Goal: Task Accomplishment & Management: Use online tool/utility

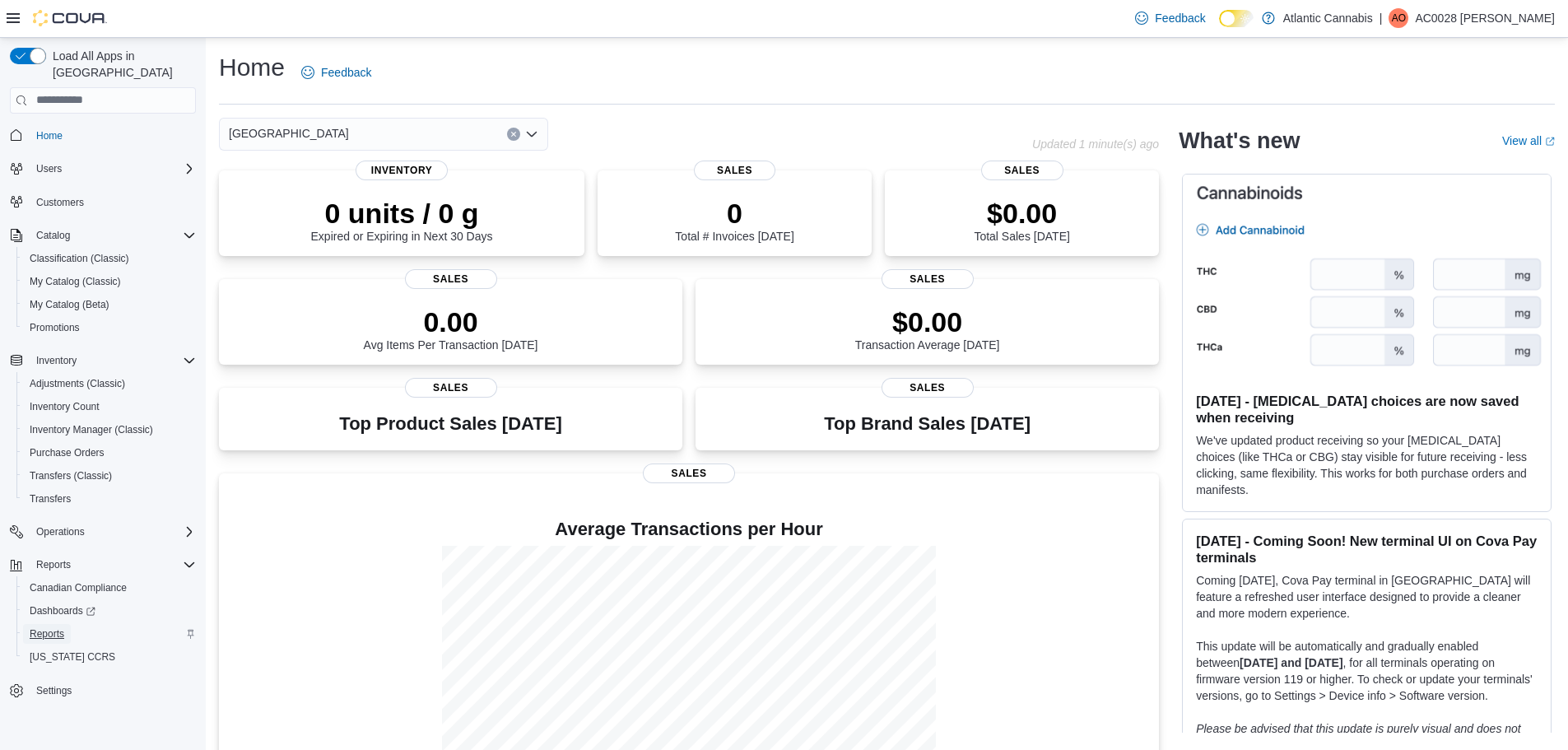
click at [29, 624] on link "Reports" at bounding box center [46, 633] width 47 height 20
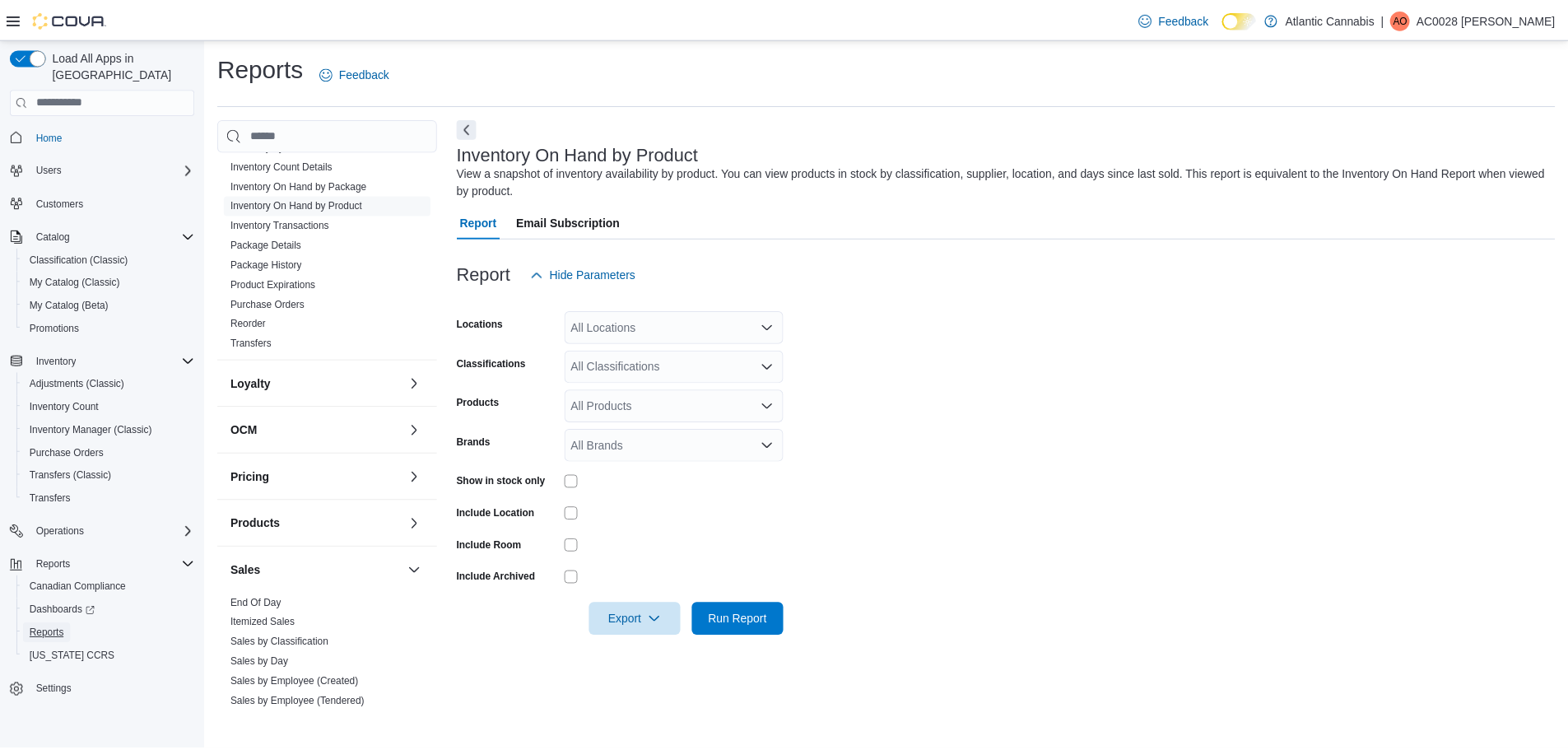
scroll to position [493, 0]
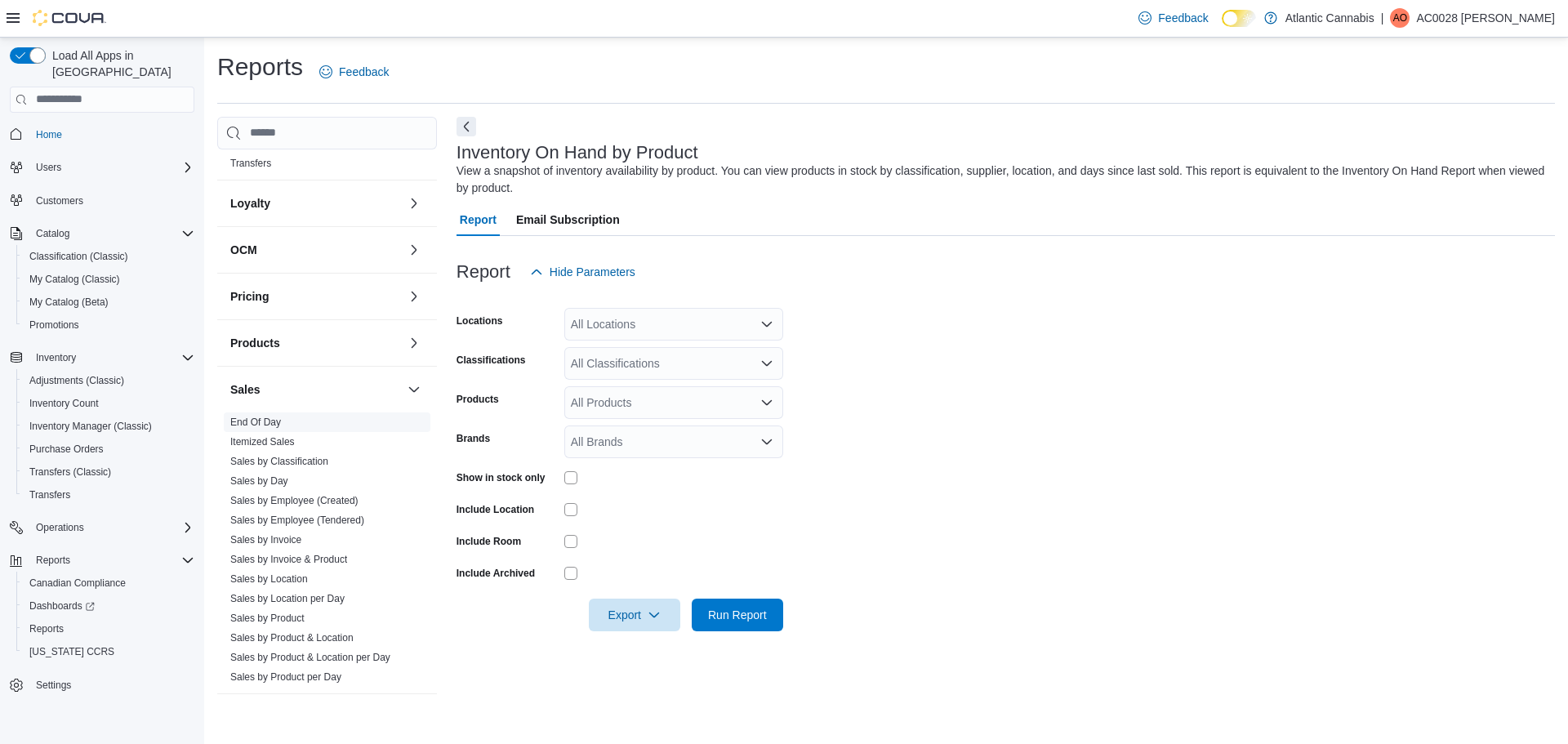
click at [267, 423] on link "End Of Day" at bounding box center [255, 422] width 51 height 11
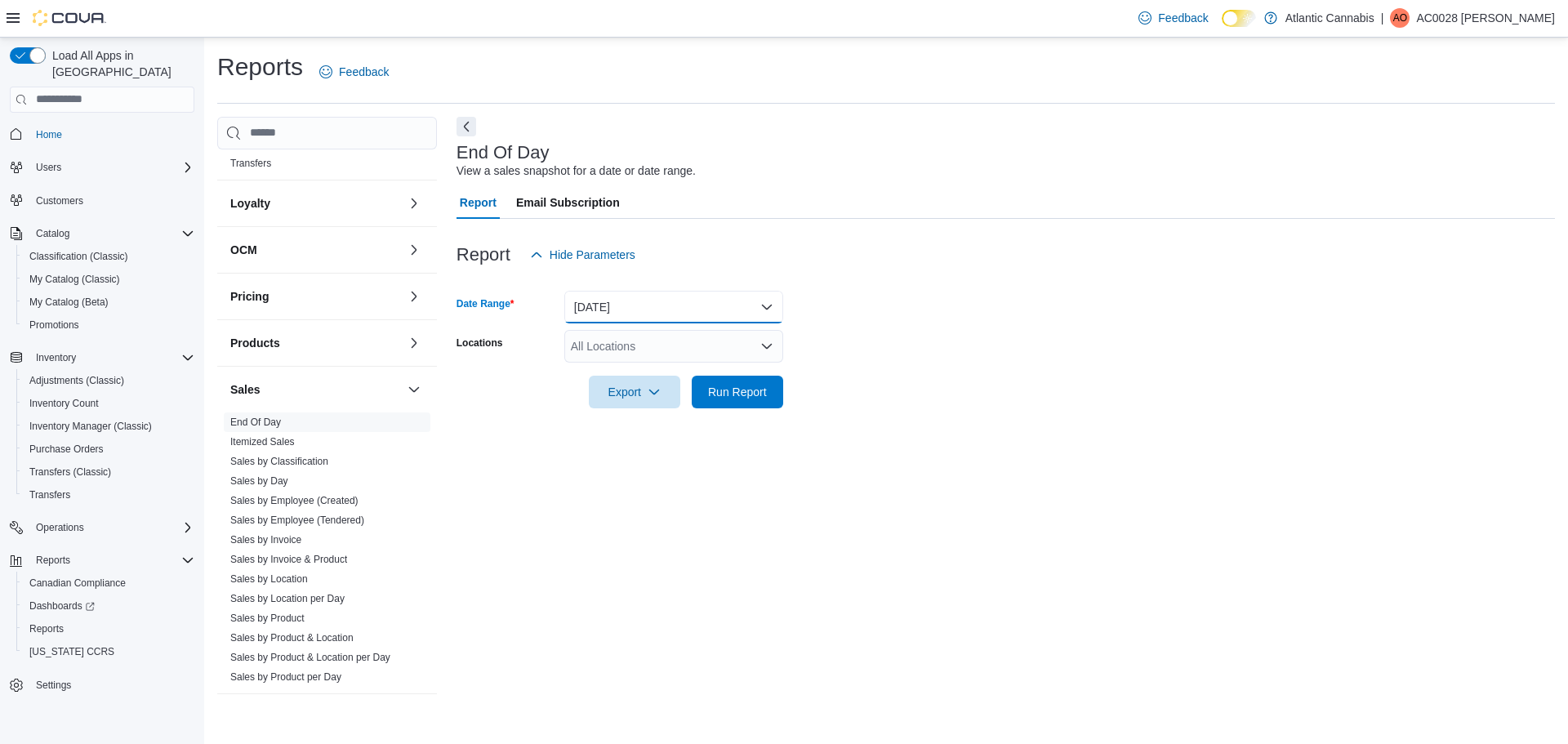
click at [668, 297] on button "Today" at bounding box center [673, 306] width 219 height 32
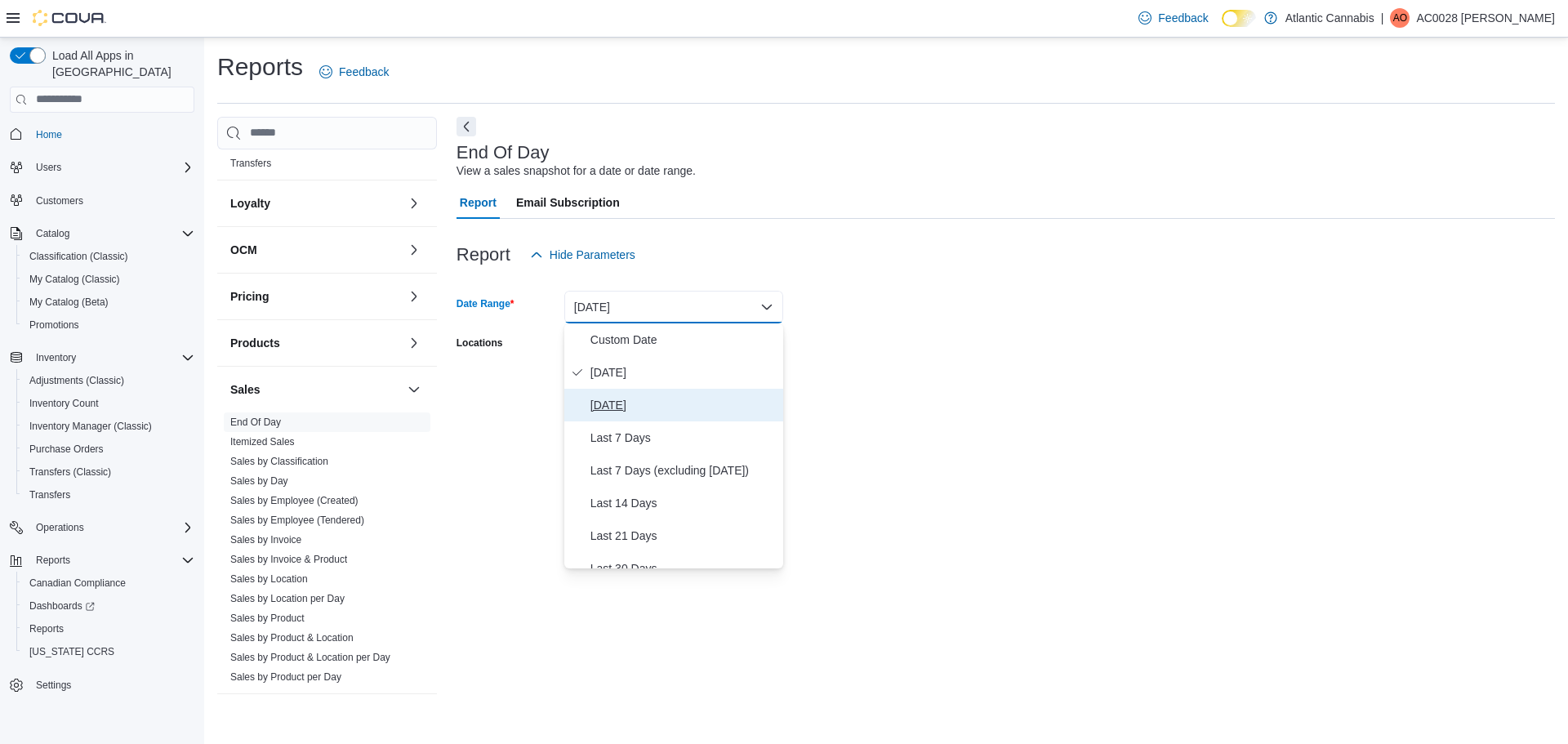
click at [611, 410] on span "Yesterday" at bounding box center [683, 405] width 186 height 19
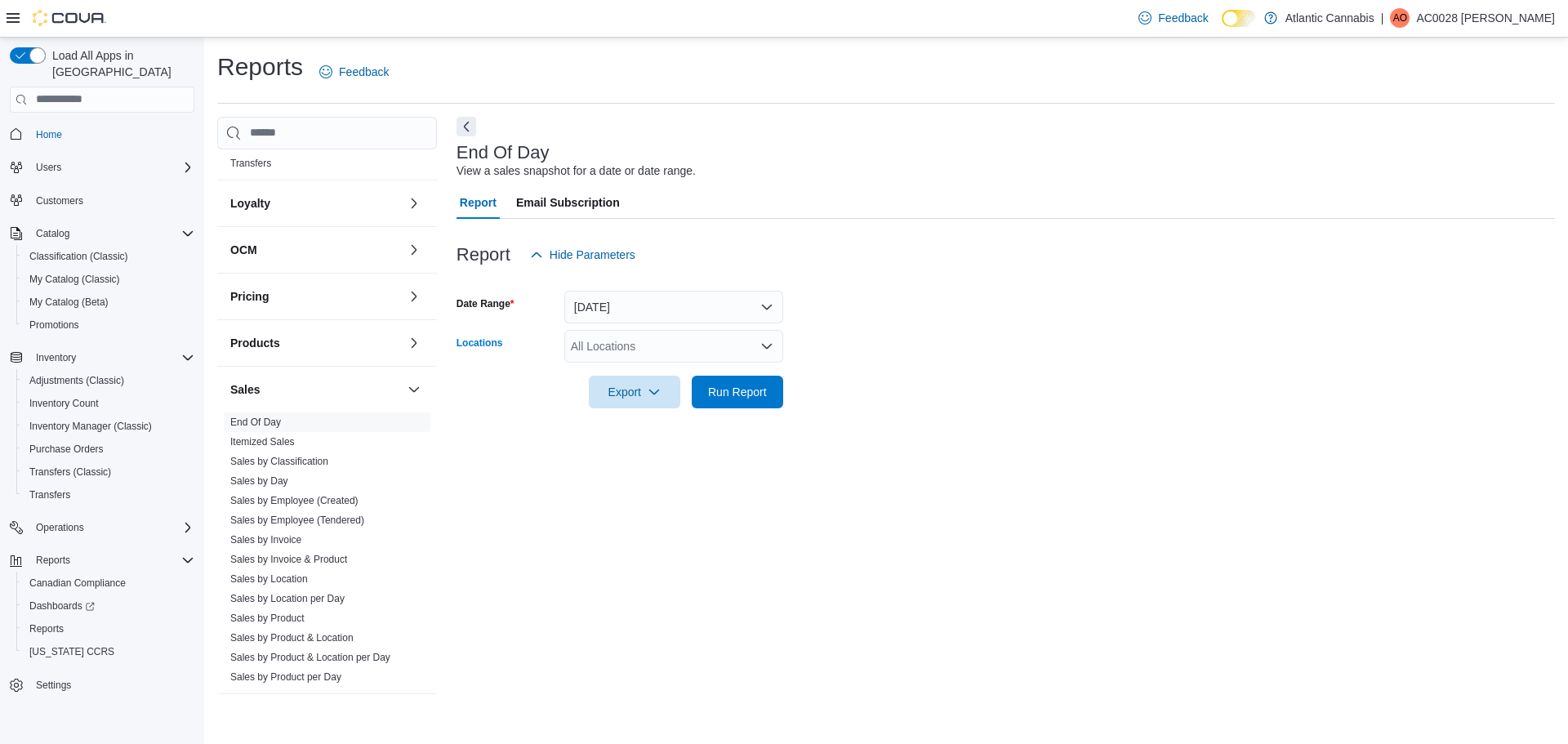
drag, startPoint x: 622, startPoint y: 340, endPoint x: 625, endPoint y: 354, distance: 14.3
click at [622, 341] on div "All Locations" at bounding box center [673, 346] width 219 height 32
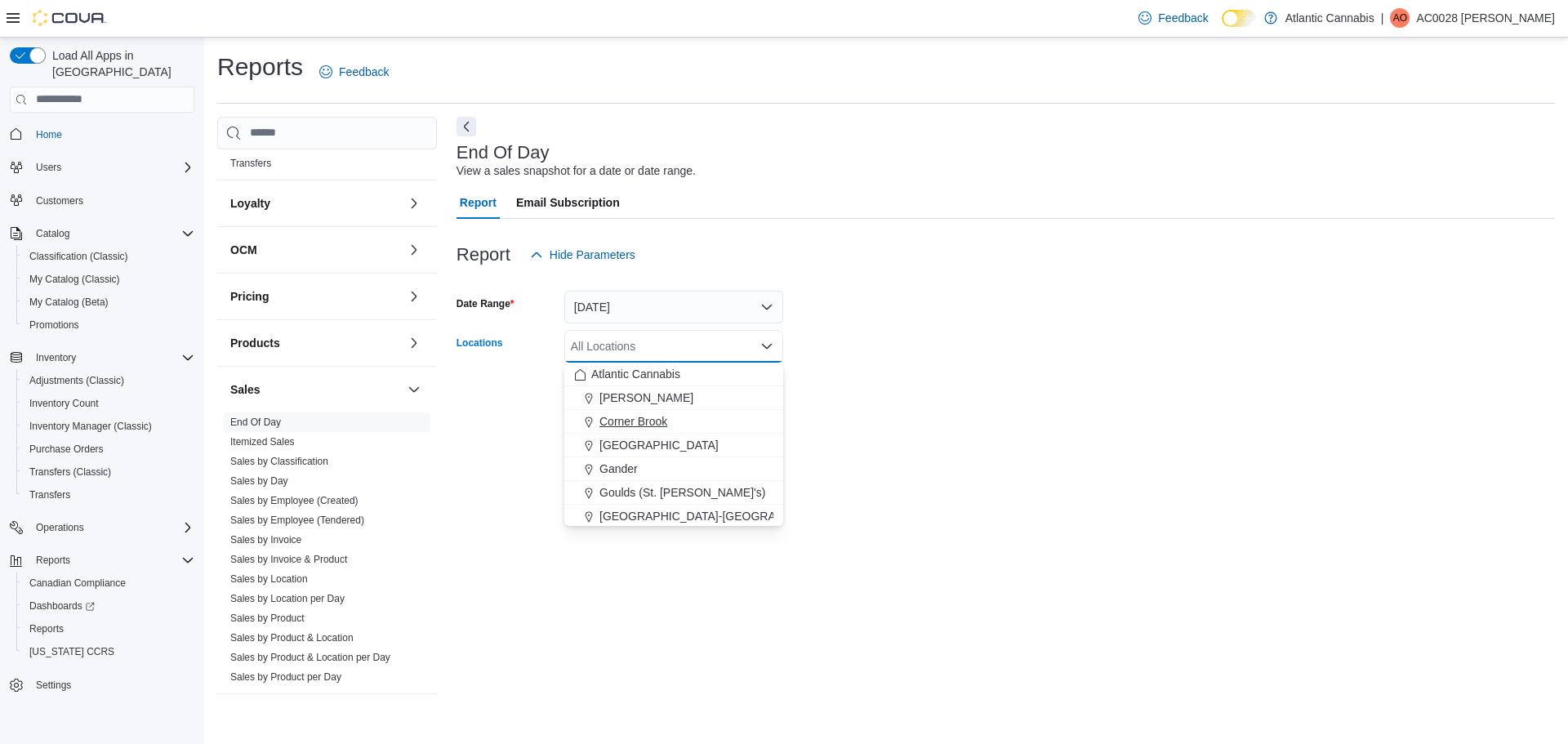
drag, startPoint x: 618, startPoint y: 446, endPoint x: 638, endPoint y: 432, distance: 24.4
click at [618, 447] on span "Galway" at bounding box center [659, 445] width 119 height 17
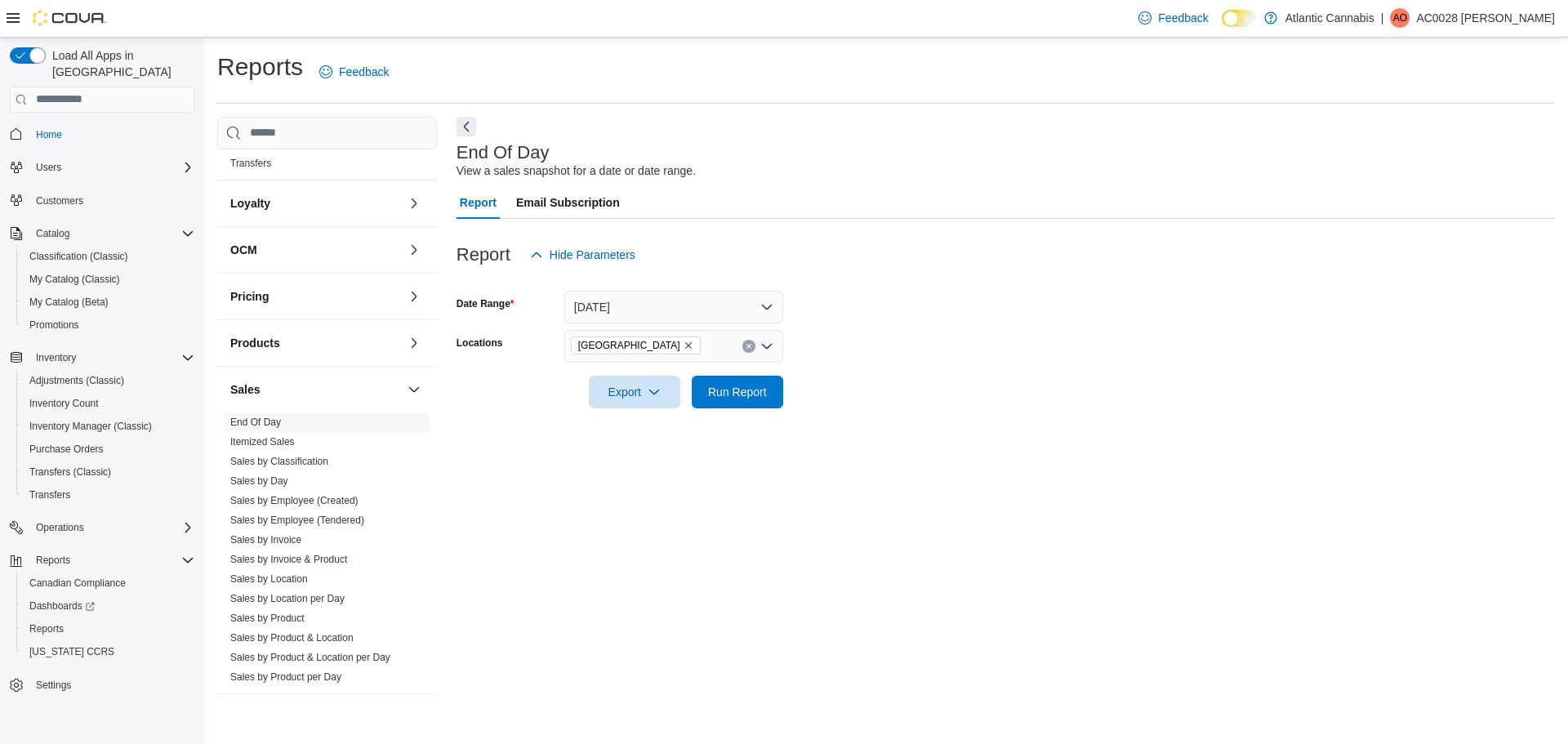
click at [1134, 347] on form "Date Range Yesterday Locations Galway Export Run Report" at bounding box center [1005, 339] width 1099 height 137
click at [727, 396] on span "Run Report" at bounding box center [738, 391] width 59 height 17
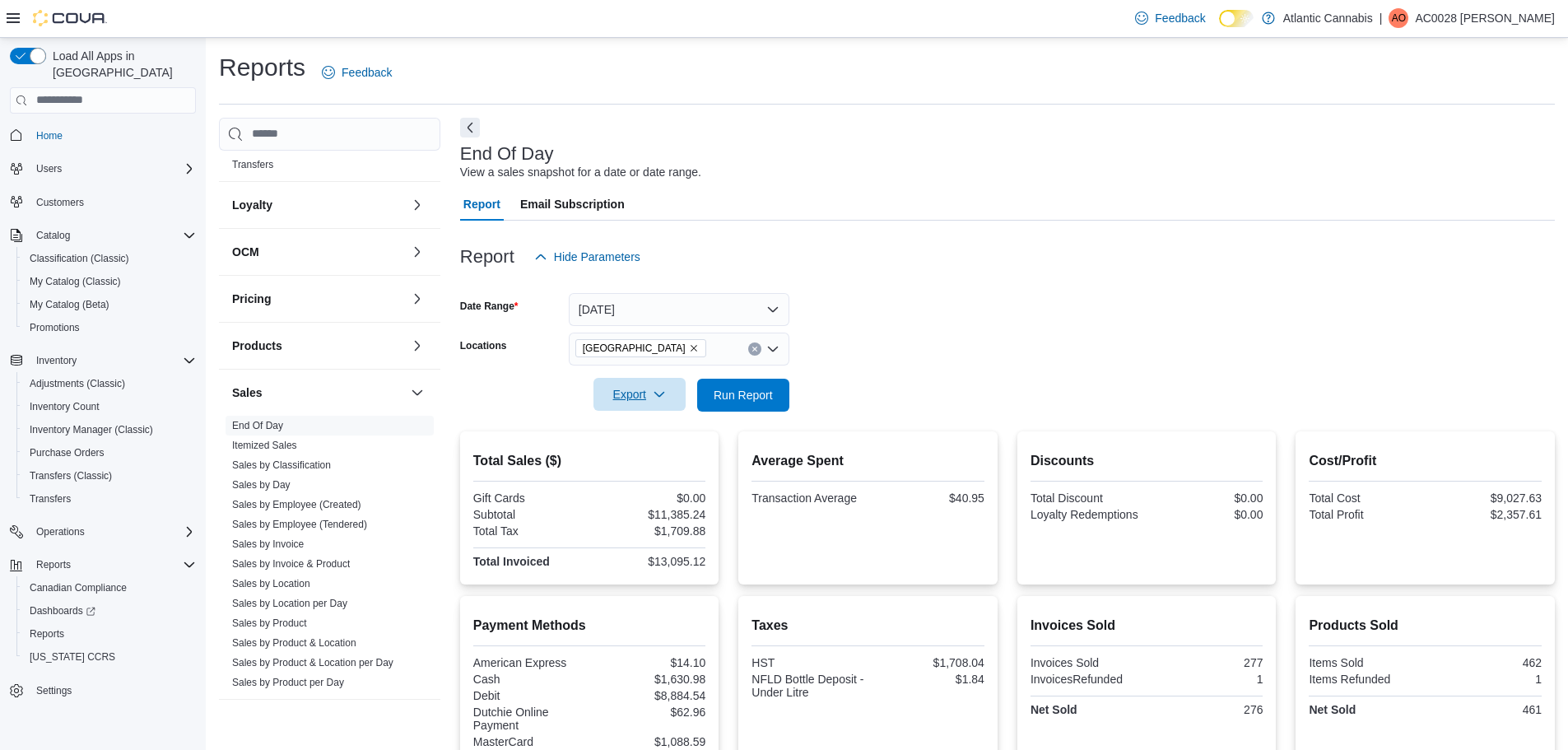
click at [649, 392] on span "Export" at bounding box center [639, 394] width 72 height 33
click at [632, 458] on span "Export to Pdf" at bounding box center [642, 461] width 74 height 13
drag, startPoint x: 937, startPoint y: 283, endPoint x: 441, endPoint y: 291, distance: 496.1
click at [936, 283] on div at bounding box center [1008, 283] width 1095 height 20
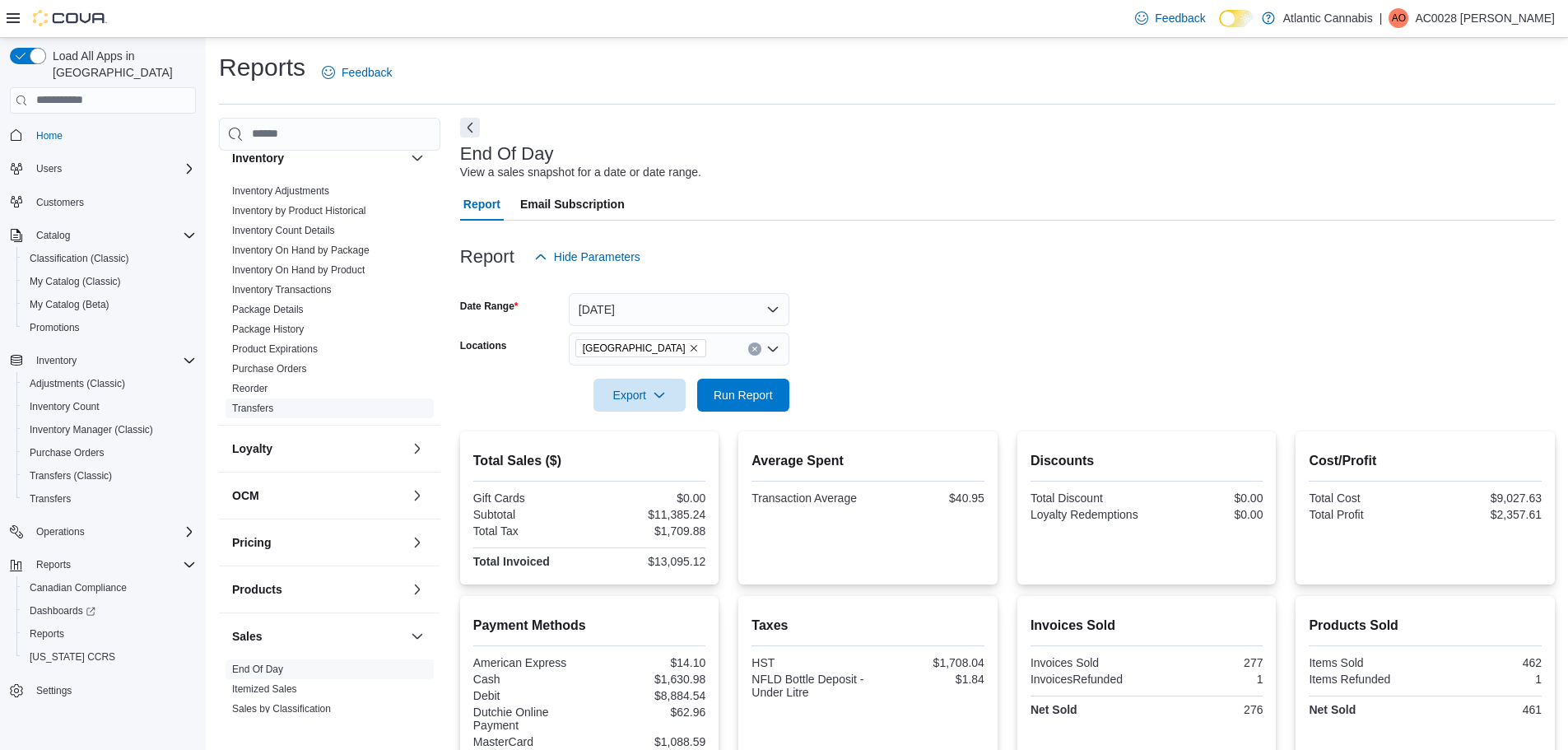
scroll to position [164, 0]
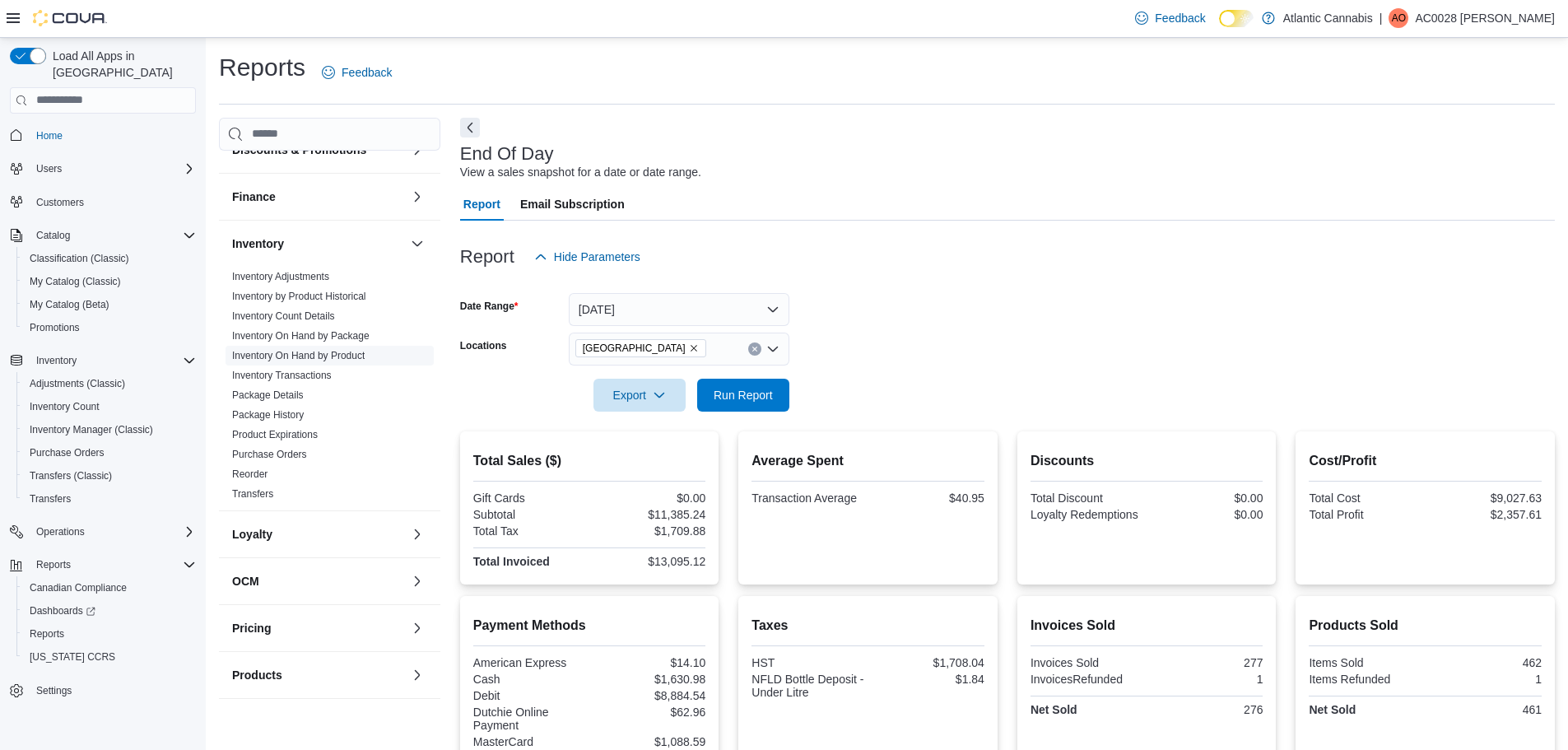
click at [307, 359] on link "Inventory On Hand by Product" at bounding box center [298, 355] width 133 height 11
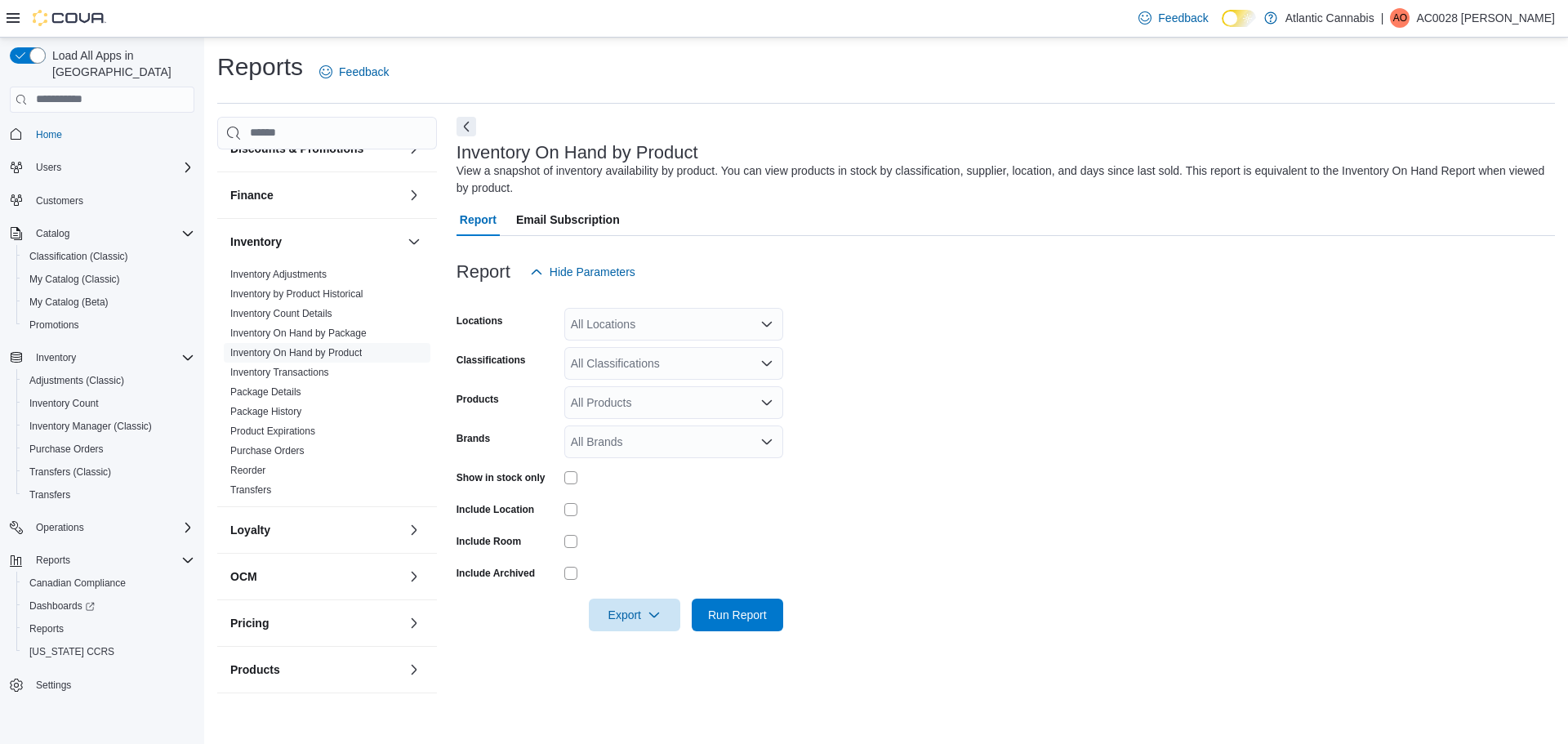
click at [674, 319] on div "All Locations" at bounding box center [673, 324] width 219 height 32
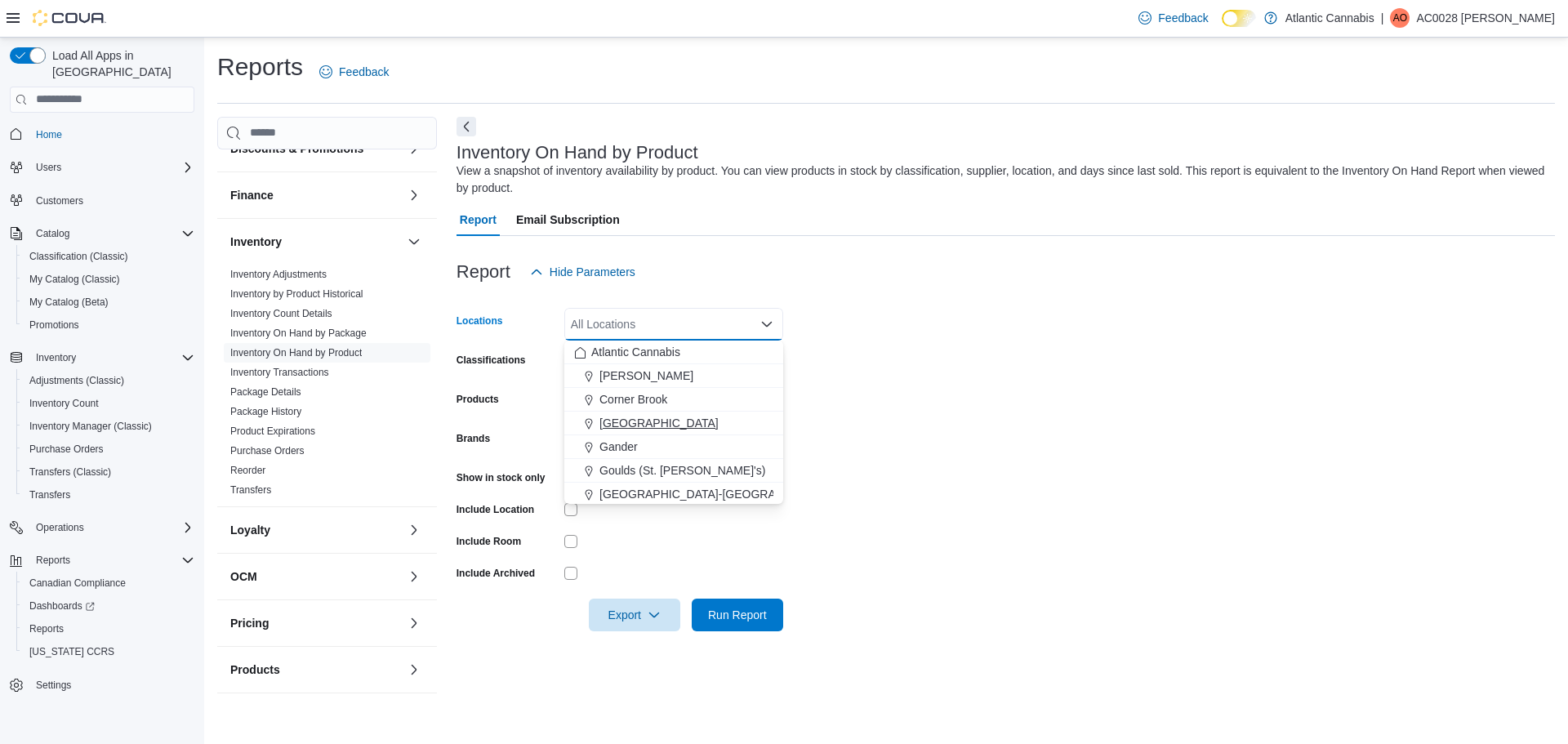
click at [618, 425] on span "Galway" at bounding box center [659, 423] width 119 height 17
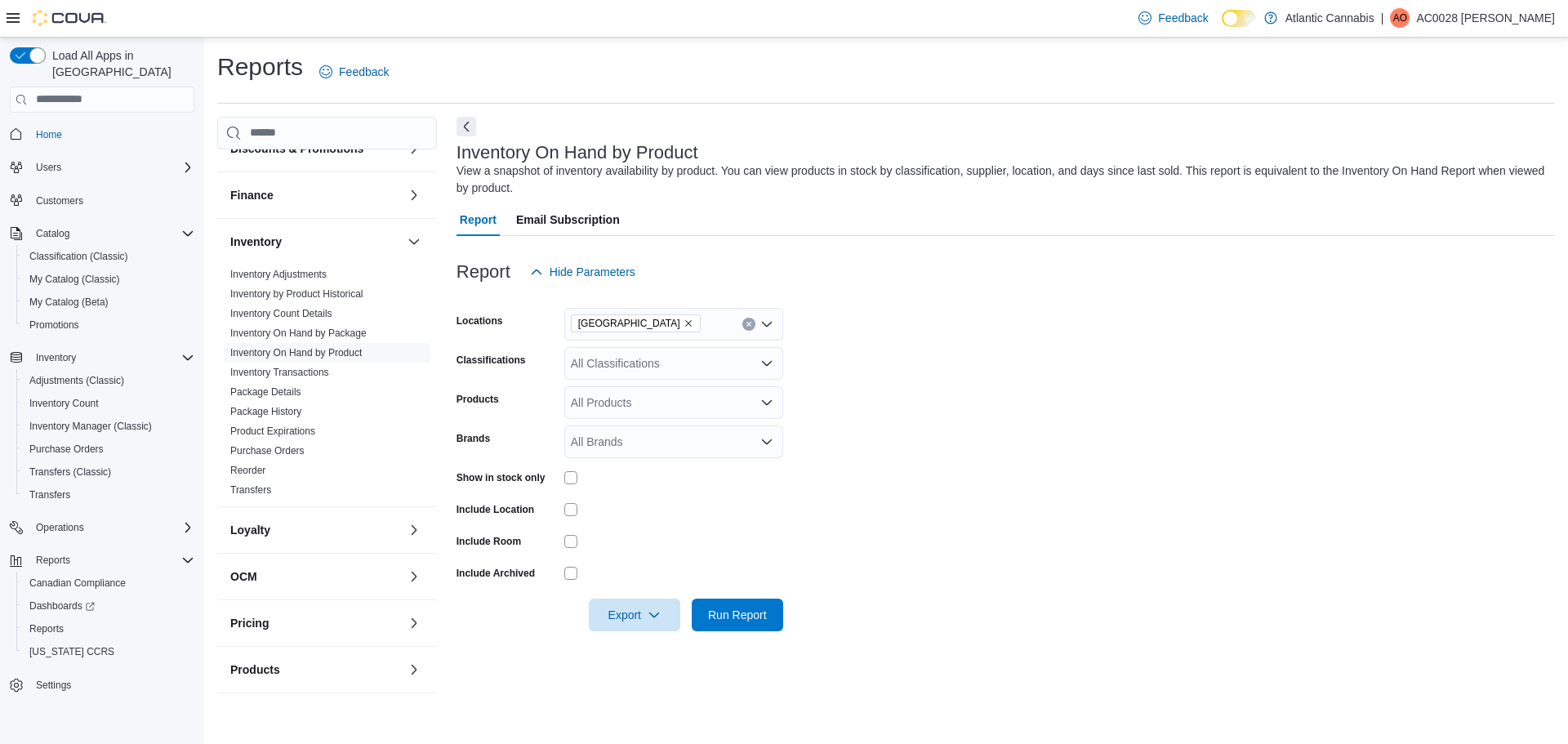
click at [955, 407] on form "Locations Galway Classifications All Classifications Products All Products Bran…" at bounding box center [1005, 460] width 1099 height 343
click at [629, 357] on div "All Classifications" at bounding box center [673, 362] width 219 height 32
click at [635, 438] on span "Dried Flower" at bounding box center [640, 439] width 65 height 17
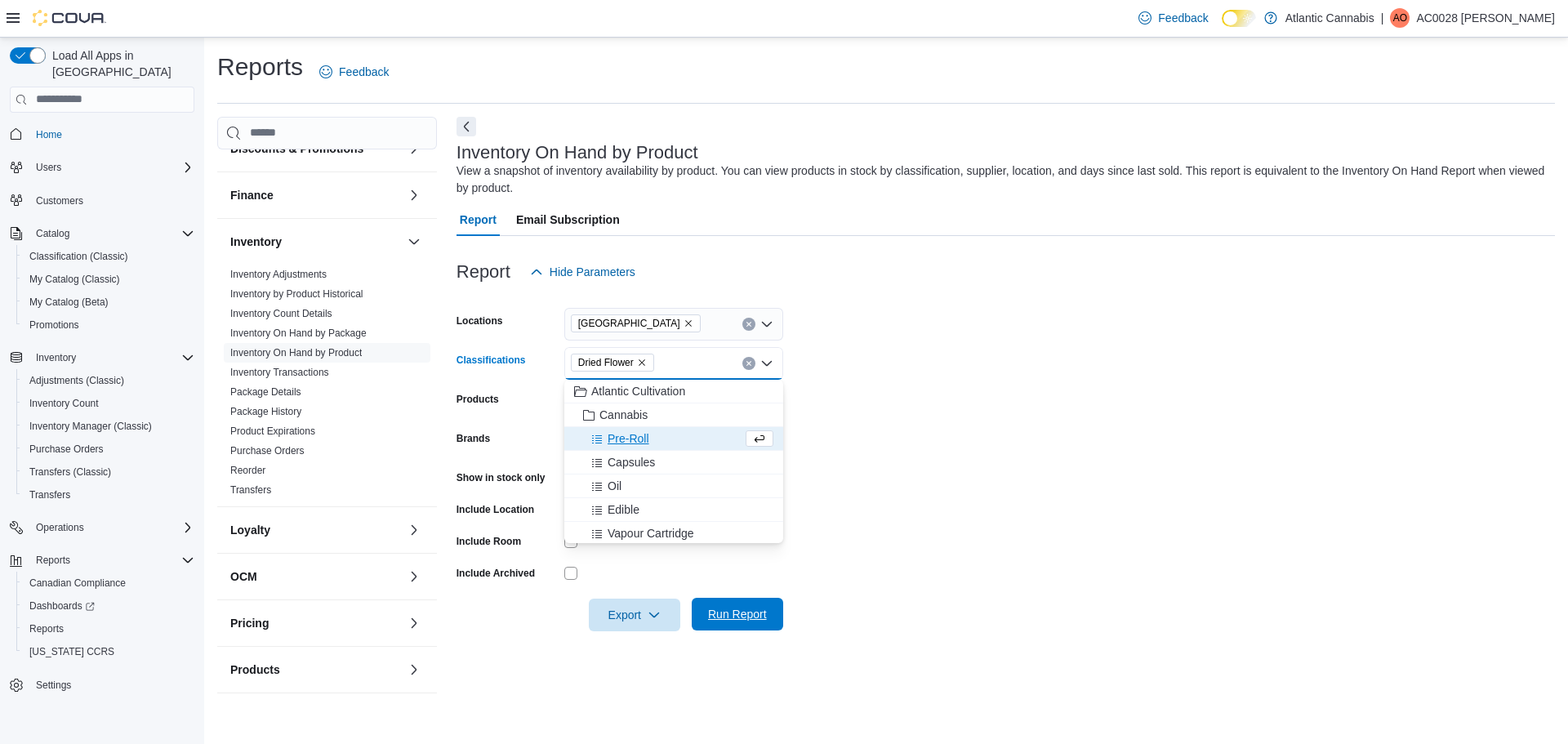
click at [729, 613] on span "Run Report" at bounding box center [738, 614] width 59 height 17
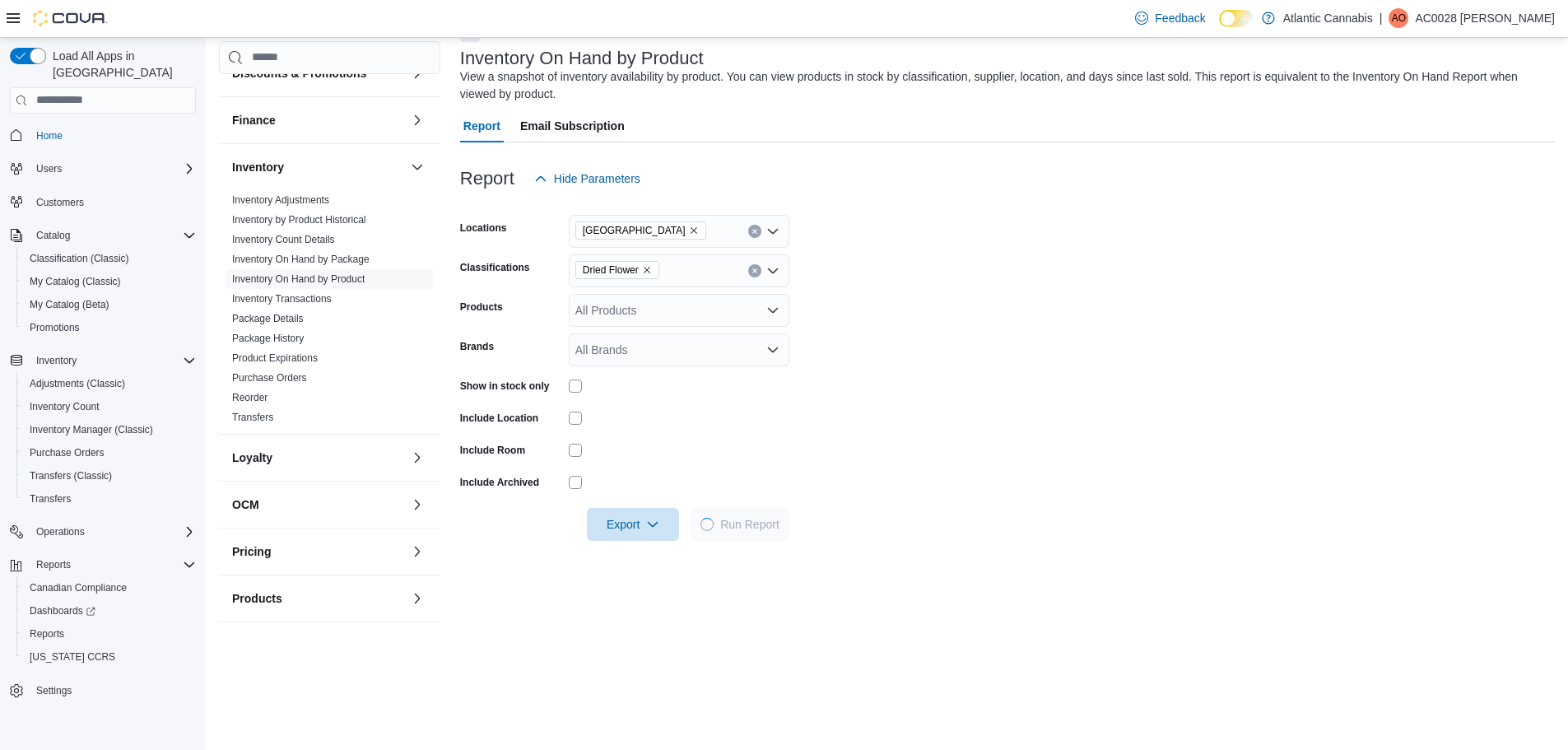
scroll to position [247, 0]
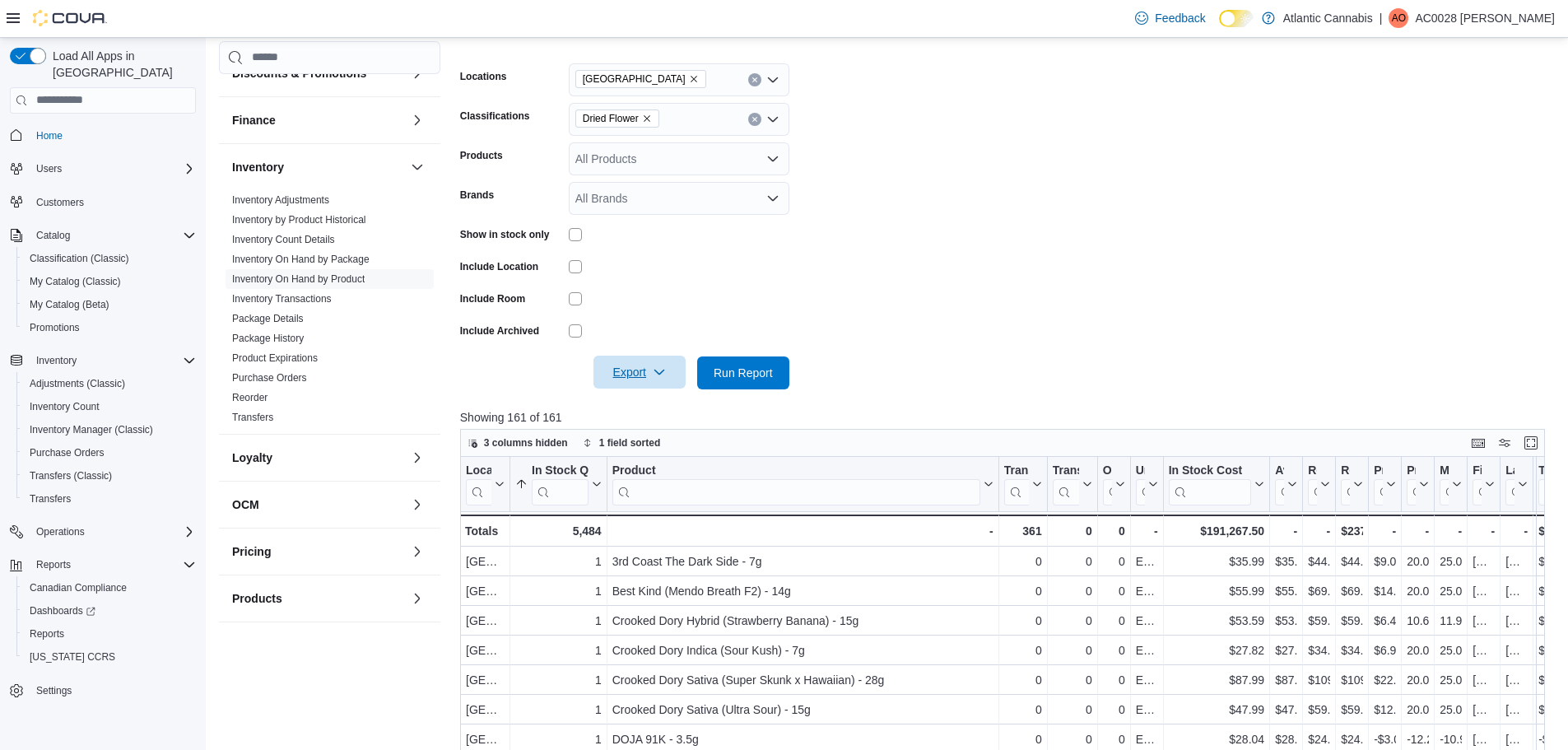
click at [643, 364] on span "Export" at bounding box center [639, 372] width 72 height 33
click at [648, 407] on span "Export to Excel" at bounding box center [642, 406] width 74 height 13
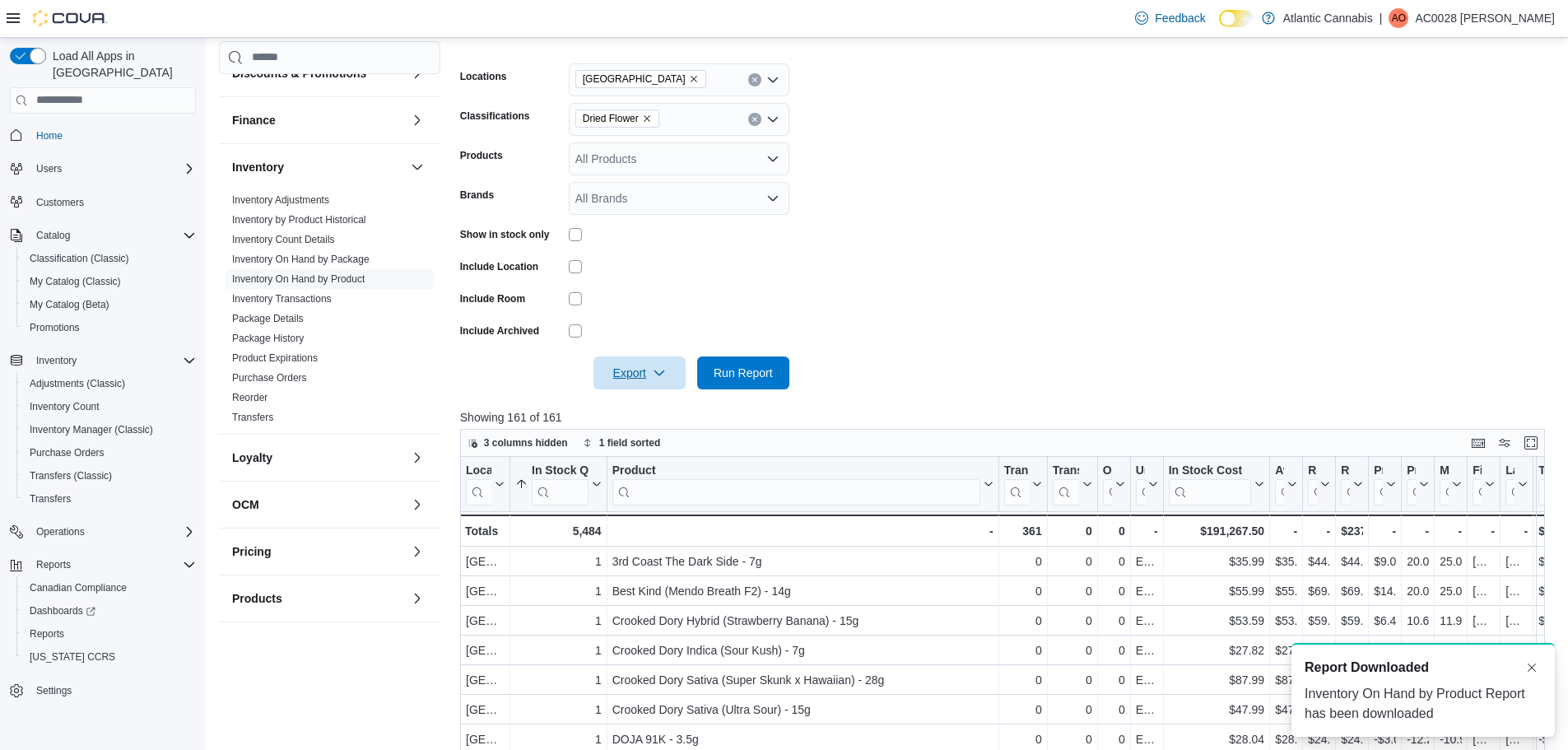
scroll to position [0, 0]
